Goal: Task Accomplishment & Management: Manage account settings

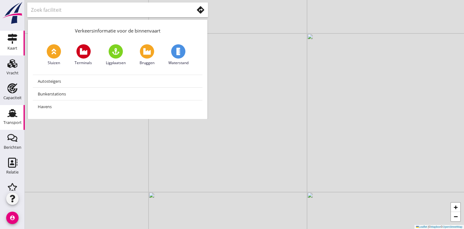
click at [11, 118] on div "Transport" at bounding box center [12, 122] width 18 height 9
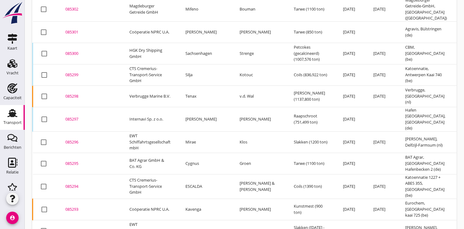
scroll to position [251, 0]
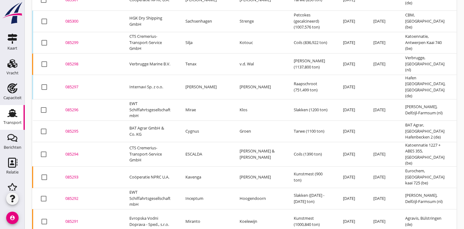
click at [72, 128] on div "085295" at bounding box center [89, 131] width 49 height 6
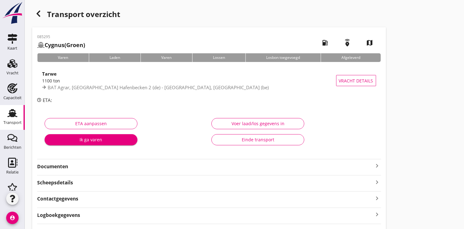
click at [92, 141] on div "Ik ga varen" at bounding box center [91, 139] width 83 height 7
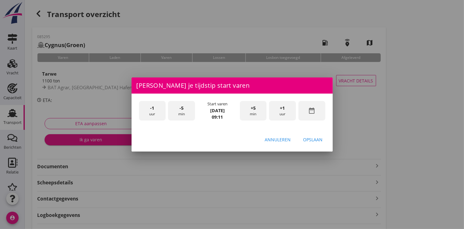
click at [311, 111] on icon "date_range" at bounding box center [311, 110] width 7 height 7
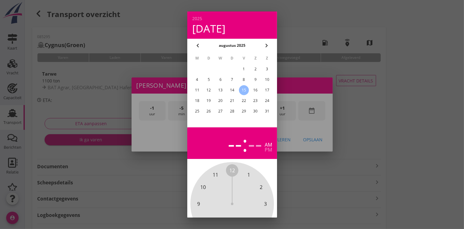
click at [233, 89] on div "14" at bounding box center [232, 90] width 10 height 10
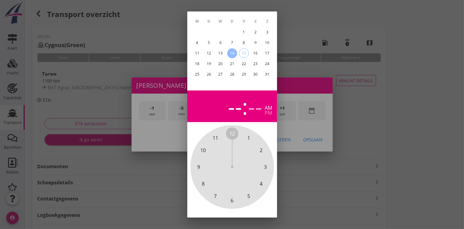
scroll to position [57, 0]
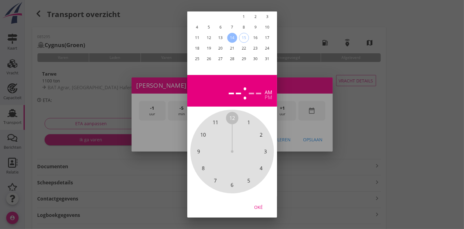
click at [255, 203] on div "Oké" at bounding box center [258, 206] width 17 height 7
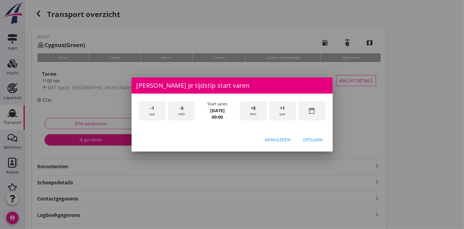
click at [284, 110] on span "+1" at bounding box center [282, 108] width 5 height 7
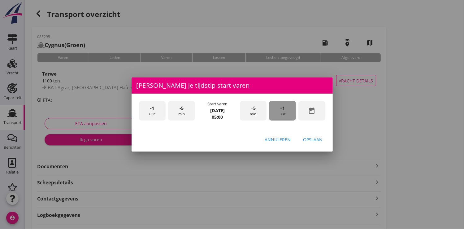
click at [284, 110] on span "+1" at bounding box center [282, 108] width 5 height 7
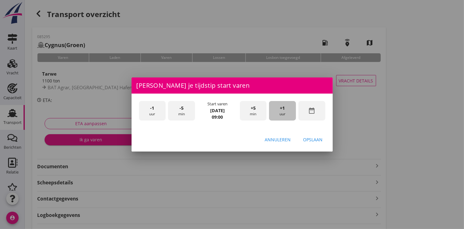
click at [284, 110] on span "+1" at bounding box center [282, 108] width 5 height 7
click at [310, 138] on div "Opslaan" at bounding box center [313, 139] width 20 height 7
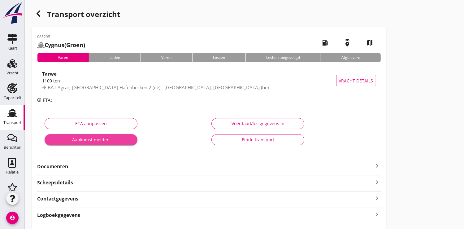
click at [94, 139] on div "Aankomst melden" at bounding box center [91, 139] width 83 height 7
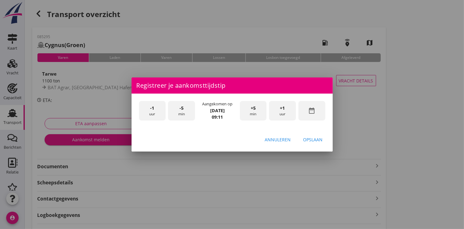
click at [312, 111] on icon "date_range" at bounding box center [311, 110] width 7 height 7
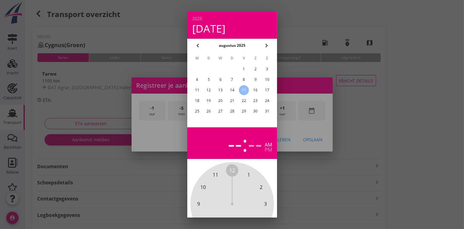
click at [228, 90] on div "14" at bounding box center [232, 90] width 10 height 10
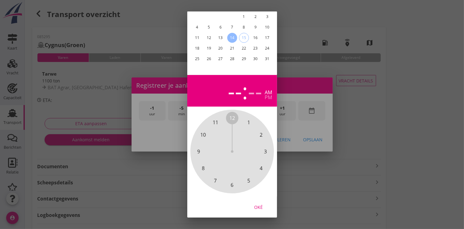
click at [259, 203] on div "Oké" at bounding box center [258, 206] width 17 height 7
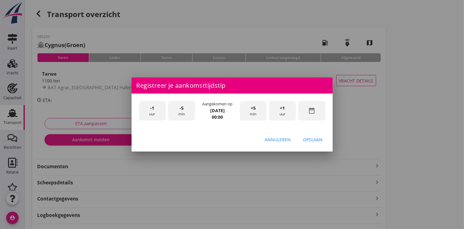
click at [283, 108] on span "+1" at bounding box center [282, 108] width 5 height 7
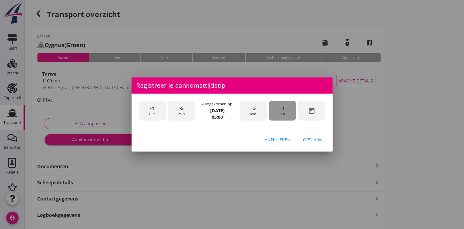
click at [283, 108] on span "+1" at bounding box center [282, 108] width 5 height 7
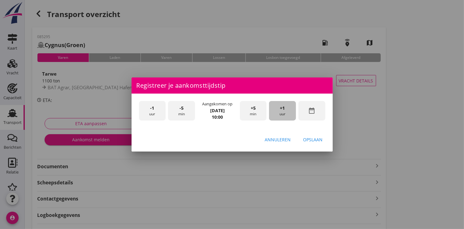
click at [283, 108] on span "+1" at bounding box center [282, 108] width 5 height 7
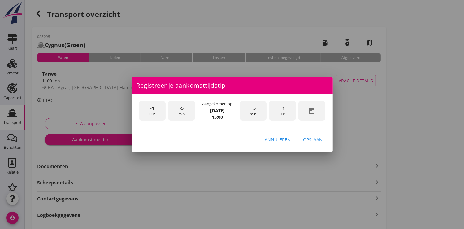
click at [283, 108] on span "+1" at bounding box center [282, 108] width 5 height 7
click at [312, 136] on div "Opslaan" at bounding box center [313, 139] width 20 height 7
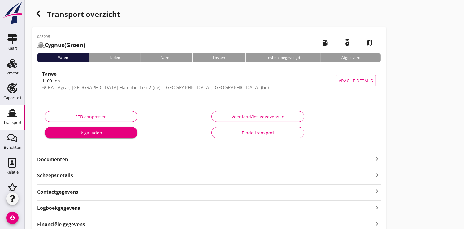
click at [96, 133] on div "Ik ga laden" at bounding box center [91, 132] width 83 height 7
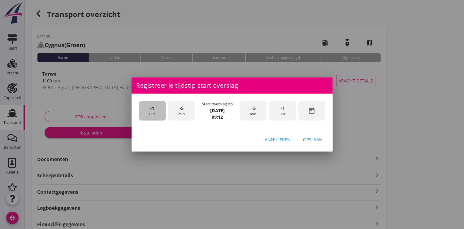
click at [154, 110] on span "-1" at bounding box center [152, 108] width 4 height 7
click at [176, 112] on div "-5 min" at bounding box center [181, 111] width 27 height 20
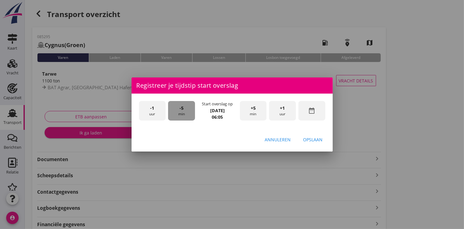
click at [176, 112] on div "-5 min" at bounding box center [181, 111] width 27 height 20
click at [318, 140] on div "Opslaan" at bounding box center [313, 139] width 20 height 7
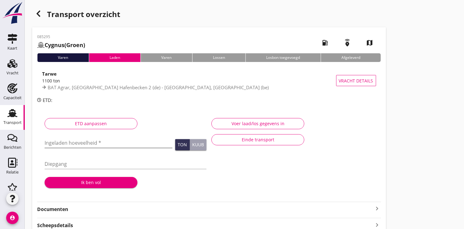
click at [56, 143] on input "Ingeladen hoeveelheid *" at bounding box center [109, 143] width 128 height 10
type input "1098.459"
click at [104, 180] on div "Ik ben vol" at bounding box center [91, 182] width 83 height 7
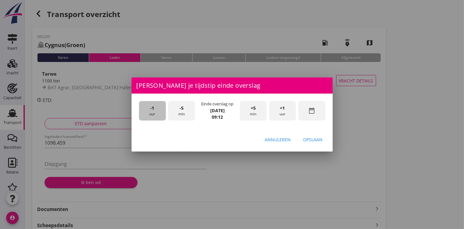
click at [151, 113] on div "-1 uur" at bounding box center [152, 111] width 27 height 20
click at [257, 110] on div "+5 min" at bounding box center [253, 111] width 27 height 20
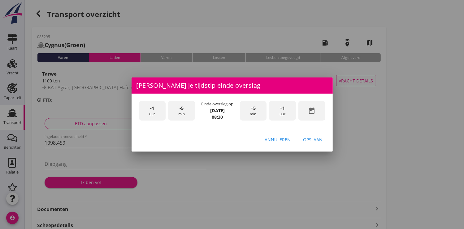
click at [312, 139] on div "Opslaan" at bounding box center [313, 139] width 20 height 7
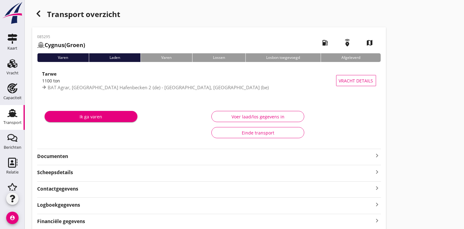
click at [85, 116] on div "Ik ga varen" at bounding box center [91, 116] width 83 height 7
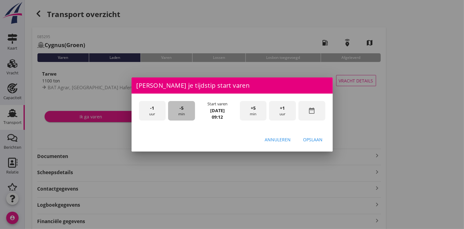
click at [180, 111] on span "-5" at bounding box center [182, 108] width 4 height 7
click at [310, 139] on div "Opslaan" at bounding box center [313, 139] width 20 height 7
